Goal: Task Accomplishment & Management: Complete application form

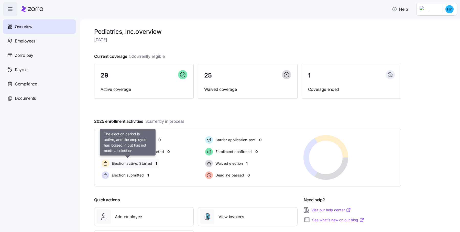
click at [145, 166] on span "Election active: Started" at bounding box center [131, 163] width 42 height 5
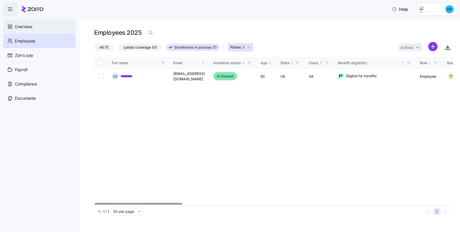
drag, startPoint x: 22, startPoint y: 27, endPoint x: 30, endPoint y: 27, distance: 9.0
click at [22, 27] on span "Overview" at bounding box center [23, 27] width 17 height 6
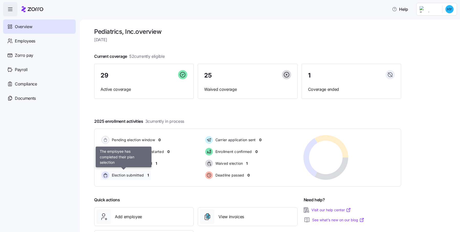
click at [121, 178] on span "Election submitted" at bounding box center [127, 175] width 34 height 5
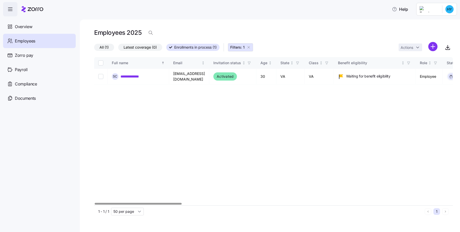
click at [24, 44] on span "Employees" at bounding box center [25, 41] width 20 height 6
click at [25, 27] on span "Overview" at bounding box center [23, 27] width 17 height 6
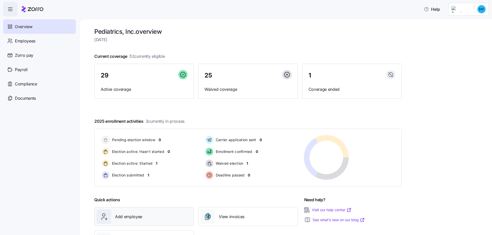
click at [120, 216] on span "Add employee" at bounding box center [128, 217] width 27 height 6
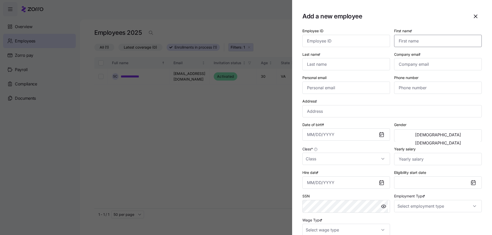
click at [421, 44] on input "First name *" at bounding box center [438, 41] width 88 height 12
type input "Sha'Quan"
click at [328, 59] on input "Last name *" at bounding box center [346, 64] width 88 height 12
type input "Washington"
click at [403, 65] on input "Company email *" at bounding box center [438, 64] width 88 height 12
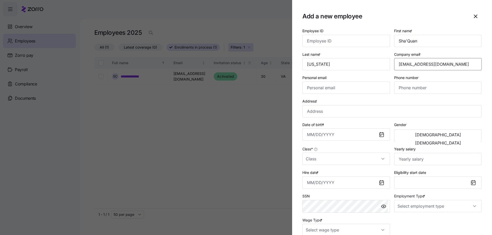
type input "swashington@rpcva.com"
click at [322, 90] on input "Personal email" at bounding box center [346, 88] width 88 height 12
type input "sdw102094@gmail.com"
click at [420, 91] on input "Phone number" at bounding box center [438, 88] width 88 height 12
type input "(804) 582-7453"
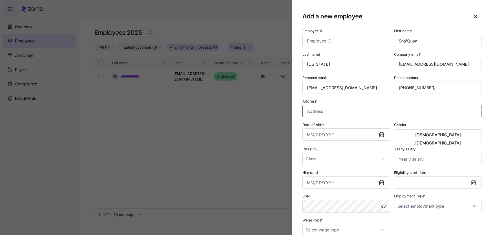
click at [344, 111] on input "Address *" at bounding box center [391, 111] width 179 height 12
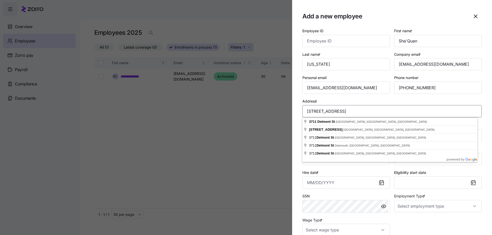
click at [347, 110] on input "3711 Delmont St." at bounding box center [391, 111] width 179 height 12
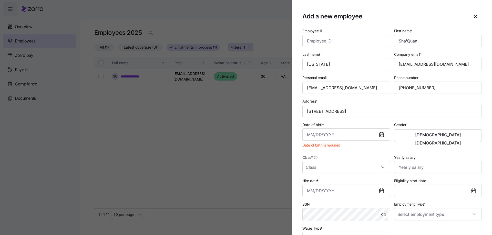
type input "3711 Delmont St, Richmond, VA 23222, USA"
click at [356, 136] on input "Date of birth *" at bounding box center [346, 135] width 88 height 12
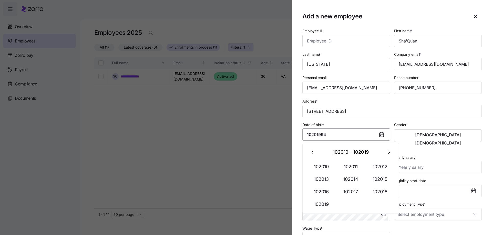
click at [311, 134] on input "10201994" at bounding box center [346, 135] width 88 height 12
click at [318, 135] on input "10/201994" at bounding box center [346, 135] width 88 height 12
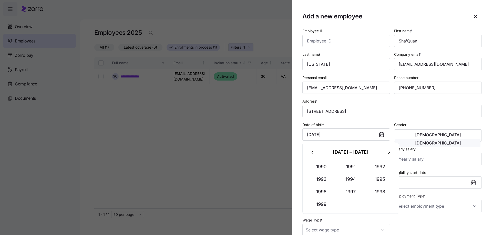
type input "October 20, 1994"
click at [457, 141] on span "Female" at bounding box center [438, 143] width 46 height 4
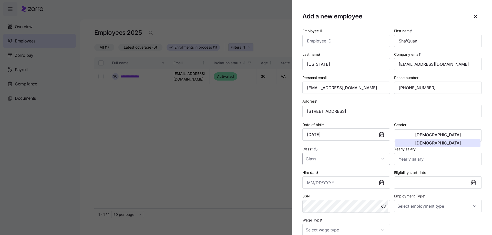
click at [332, 163] on input "Class *" at bounding box center [346, 159] width 88 height 12
click at [315, 174] on div "VA" at bounding box center [345, 174] width 82 height 11
type input "VA"
click at [416, 161] on input "Yearly salary" at bounding box center [438, 159] width 88 height 12
click at [414, 158] on input "Yearly salary" at bounding box center [438, 159] width 88 height 12
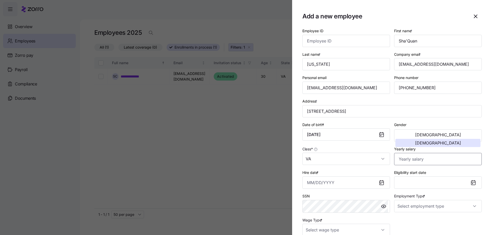
click at [408, 160] on input "Yearly salary" at bounding box center [438, 159] width 88 height 12
type input "$4,160,000"
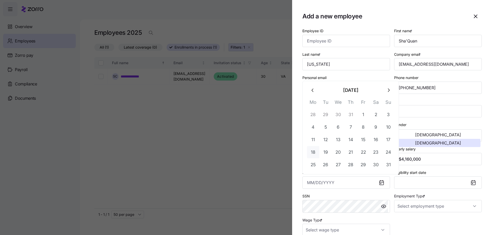
click at [314, 151] on button "18" at bounding box center [313, 152] width 12 height 12
type input "August 18, 2025"
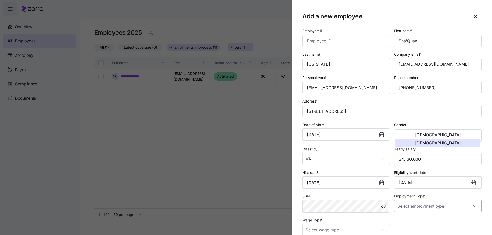
click at [406, 208] on input "Employment Type *" at bounding box center [438, 206] width 88 height 12
click at [412, 183] on div "Full Time" at bounding box center [435, 180] width 82 height 11
type input "Full Time"
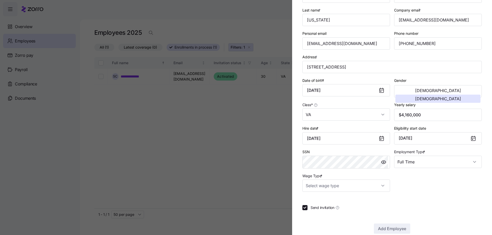
scroll to position [53, 0]
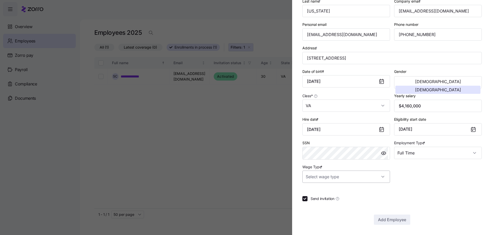
click at [357, 177] on input "Wage Type *" at bounding box center [346, 177] width 88 height 12
click at [313, 205] on span "Hourly" at bounding box center [313, 203] width 11 height 6
type input "Hourly"
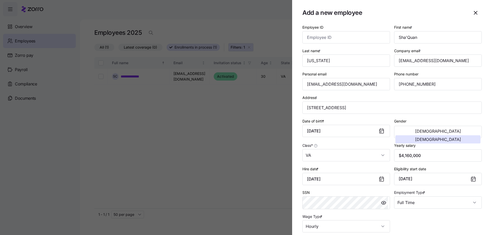
scroll to position [0, 0]
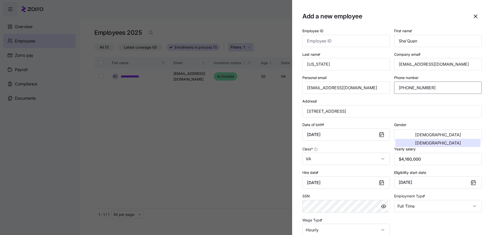
drag, startPoint x: 412, startPoint y: 89, endPoint x: 431, endPoint y: 85, distance: 20.0
click at [411, 89] on input "(804) 582-7453" at bounding box center [438, 88] width 88 height 12
type input "(804) 528-7453"
click at [339, 111] on input "3711 Delmont St, Richmond, VA 23222, USA" at bounding box center [391, 111] width 179 height 12
type input "3711 Delmont St apt e, Richmond, VA 23222, USA"
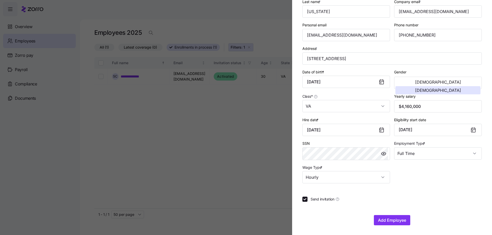
scroll to position [53, 0]
drag, startPoint x: 385, startPoint y: 218, endPoint x: 427, endPoint y: 147, distance: 82.5
click at [422, 169] on div "Employee ID First name * Sha'Quan Last name * Washington Company email * swashi…" at bounding box center [391, 99] width 179 height 251
click at [425, 103] on input "$4,160,000" at bounding box center [438, 106] width 88 height 12
type input "$41,600"
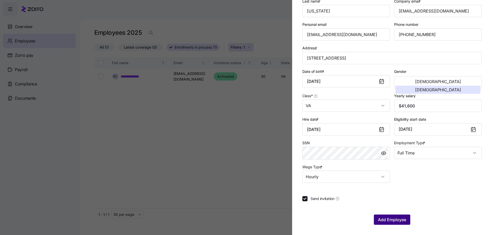
click at [382, 220] on span "Add Employee" at bounding box center [392, 220] width 28 height 6
